Goal: Transaction & Acquisition: Purchase product/service

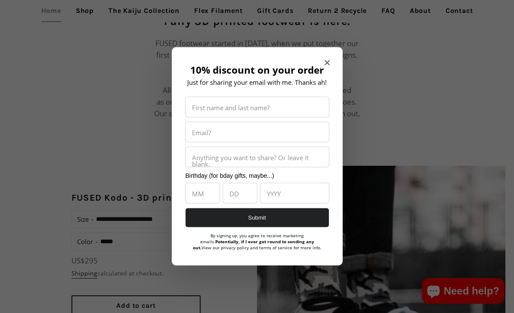
scroll to position [490, 0]
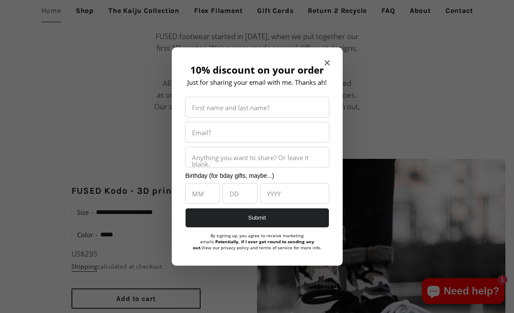
click at [284, 117] on input "10% discount on your order" at bounding box center [257, 107] width 143 height 20
type input "**"
click at [268, 142] on input "10% discount on your order" at bounding box center [257, 132] width 143 height 20
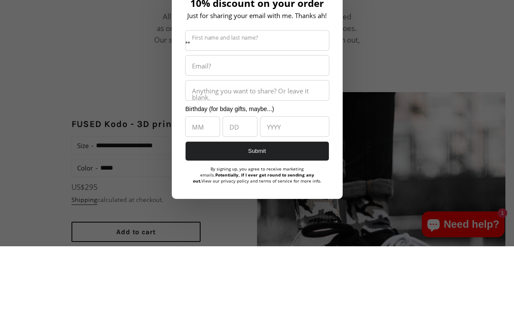
type input "**********"
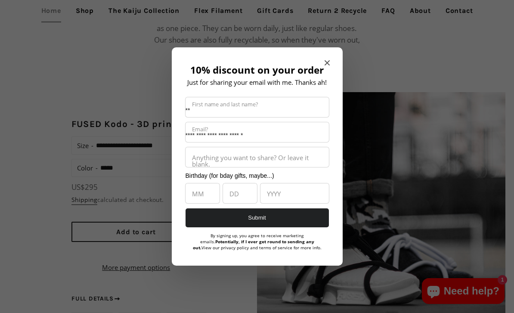
click at [280, 228] on button "Submit" at bounding box center [257, 217] width 143 height 19
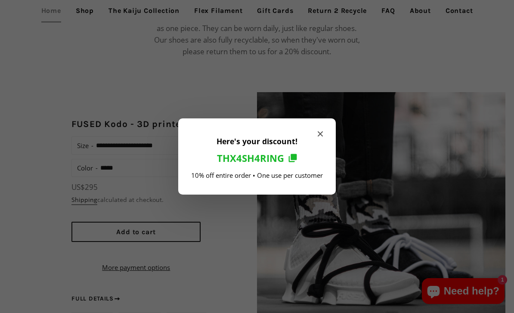
click at [295, 162] on icon "Copy to clipboard" at bounding box center [292, 158] width 9 height 9
click at [259, 164] on span "Thx4Sh4ring" at bounding box center [250, 157] width 67 height 11
click at [318, 138] on span "Close modal" at bounding box center [320, 134] width 5 height 9
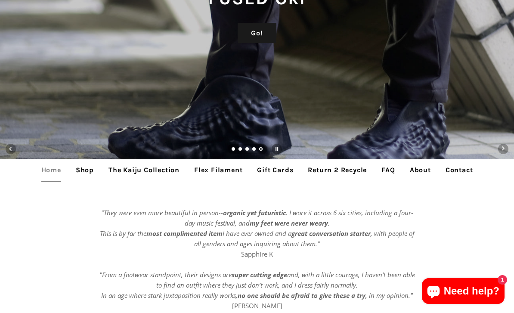
scroll to position [169, 0]
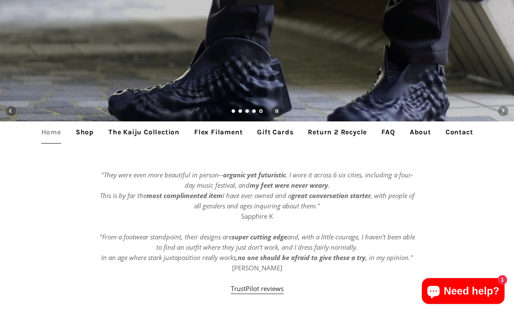
click at [82, 136] on link "Shop" at bounding box center [84, 132] width 31 height 22
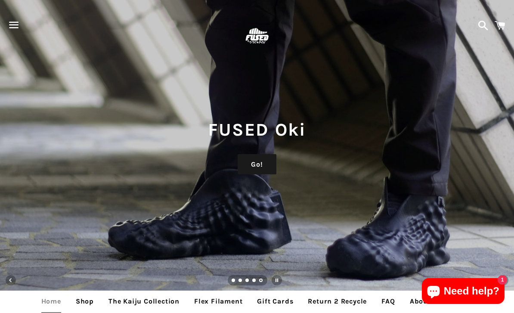
scroll to position [197, 0]
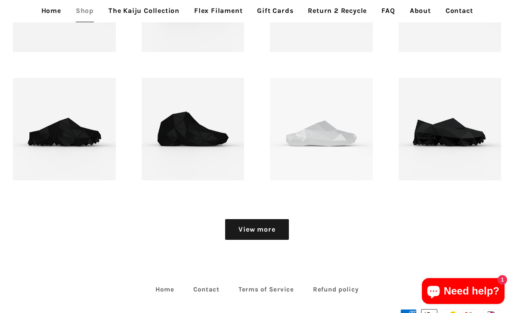
scroll to position [859, 0]
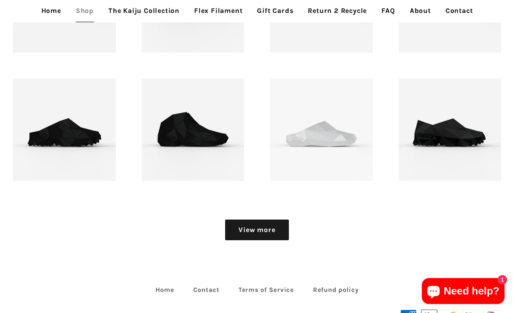
click at [275, 231] on link "View more" at bounding box center [256, 230] width 63 height 21
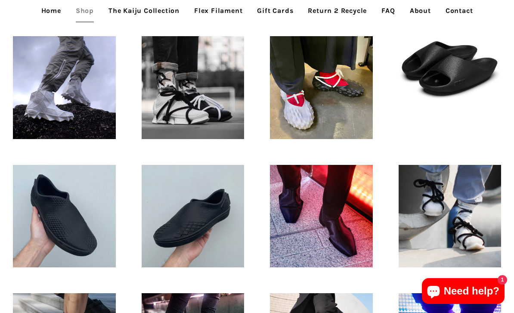
scroll to position [255, 0]
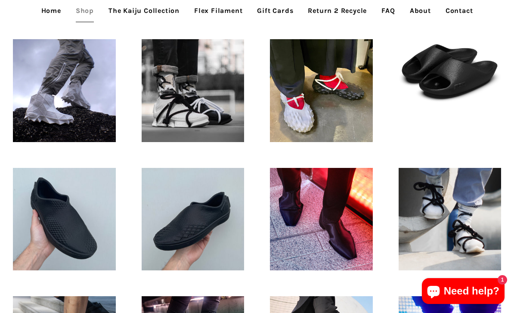
click at [75, 216] on p "FUSED Hiku - 3D printed footwear" at bounding box center [64, 215] width 73 height 41
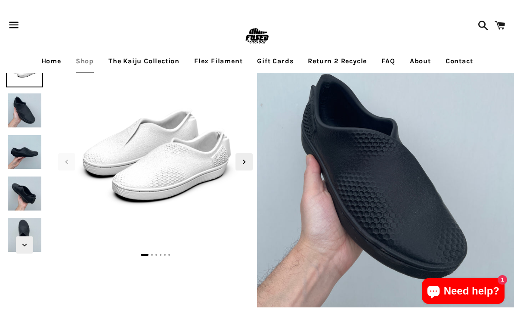
click at [19, 148] on img at bounding box center [24, 151] width 37 height 37
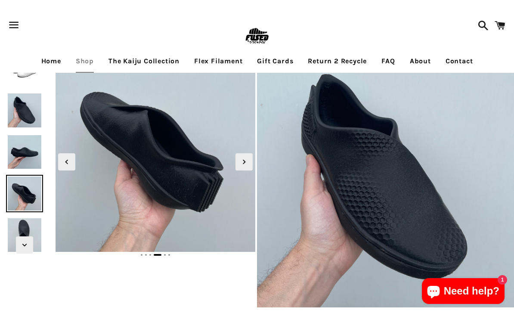
click at [23, 190] on img at bounding box center [24, 193] width 37 height 37
